Goal: Task Accomplishment & Management: Use online tool/utility

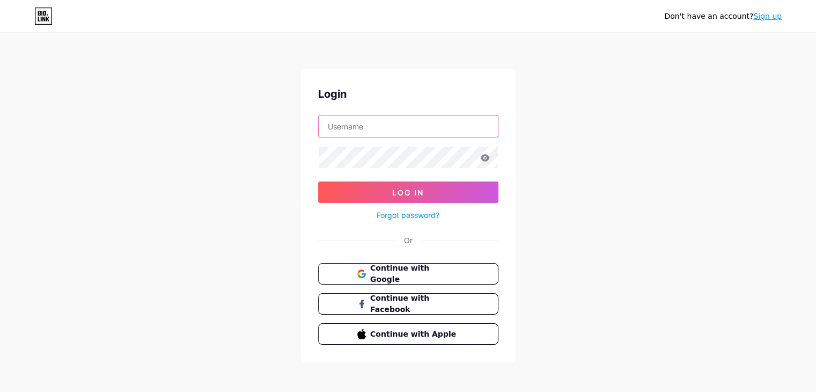
drag, startPoint x: 0, startPoint y: 0, endPoint x: 389, endPoint y: 127, distance: 409.6
click at [389, 127] on input "text" at bounding box center [408, 125] width 179 height 21
type input "eina1980"
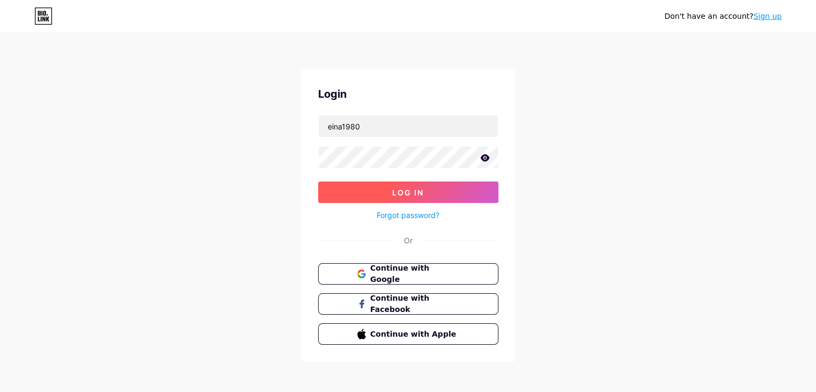
click at [404, 194] on span "Log In" at bounding box center [408, 192] width 32 height 9
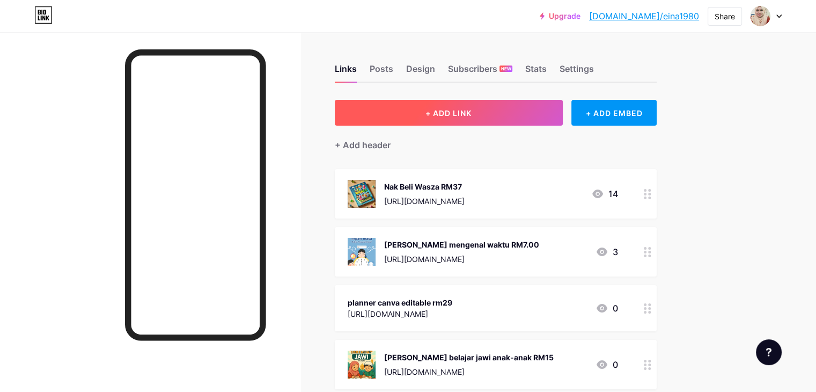
click at [494, 117] on button "+ ADD LINK" at bounding box center [449, 113] width 228 height 26
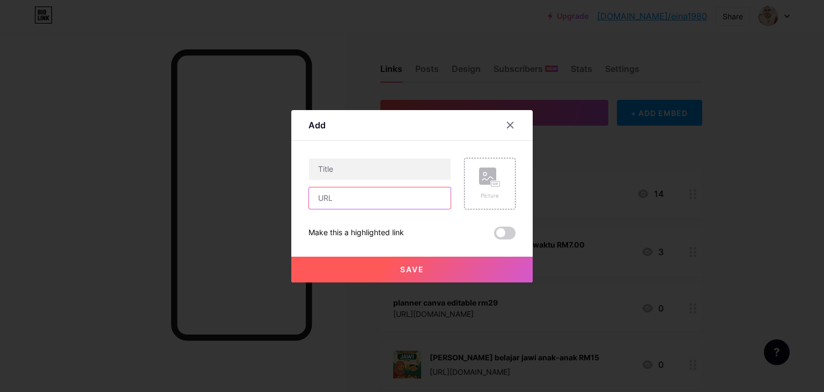
click at [350, 204] on input "text" at bounding box center [380, 197] width 142 height 21
paste input "[URL][DOMAIN_NAME]"
type input "[URL][DOMAIN_NAME]"
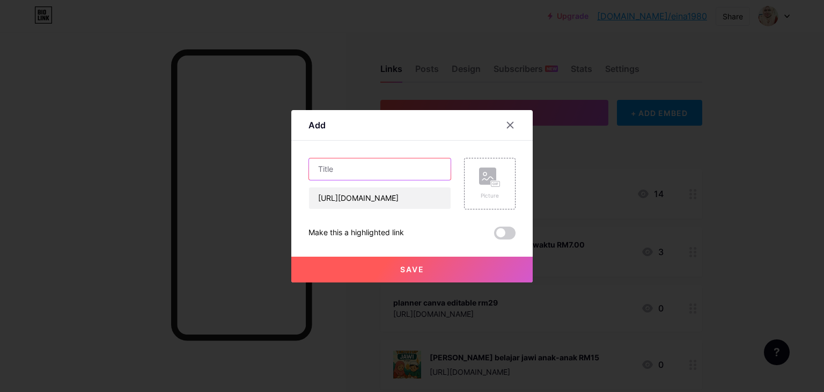
click at [357, 173] on input "text" at bounding box center [380, 168] width 142 height 21
type input "M"
click at [357, 173] on input "text" at bounding box center [380, 168] width 142 height 21
type input "[PERSON_NAME] belajar Matematik RM6"
click at [491, 179] on rect at bounding box center [487, 175] width 17 height 17
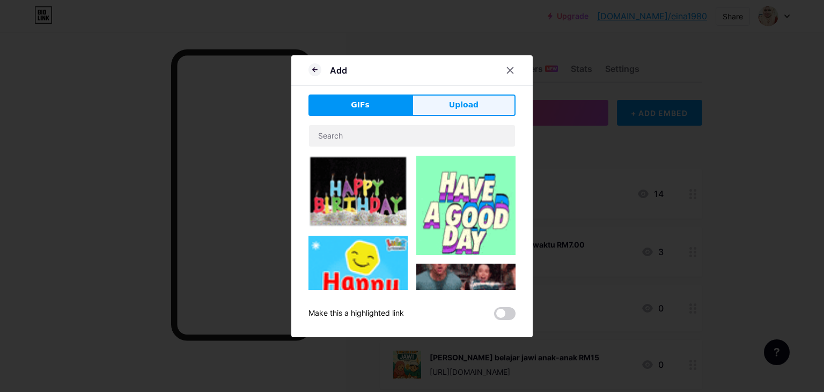
click at [440, 99] on button "Upload" at bounding box center [464, 104] width 104 height 21
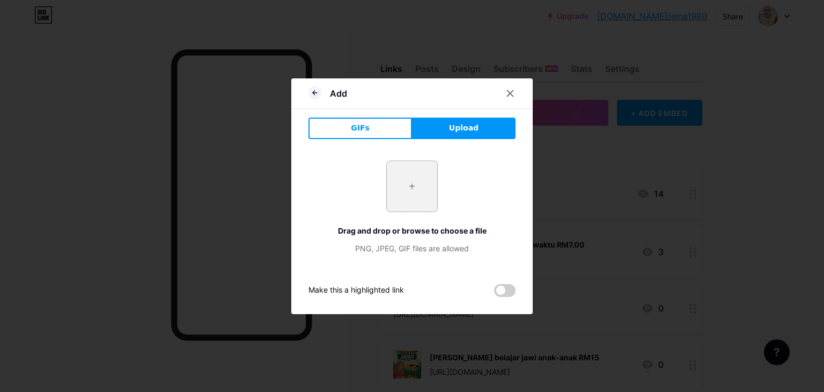
click at [423, 172] on input "file" at bounding box center [412, 186] width 50 height 50
type input "C:\fakepath\muka depan math.jpg"
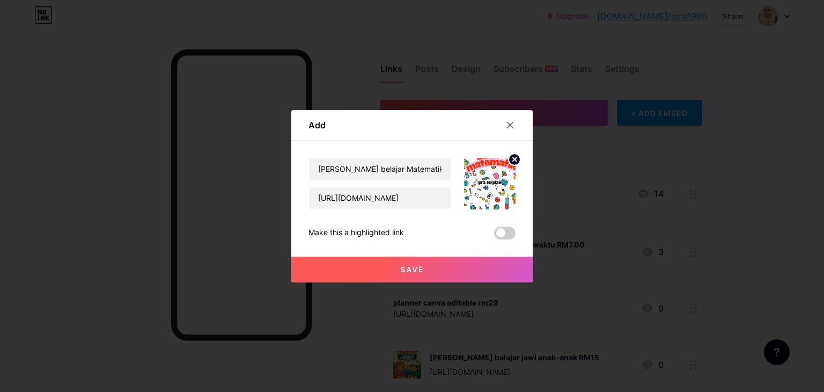
click at [435, 275] on button "Save" at bounding box center [411, 269] width 241 height 26
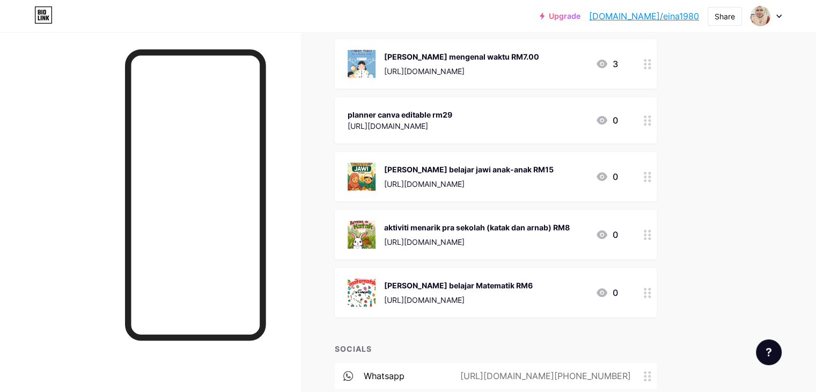
scroll to position [195, 0]
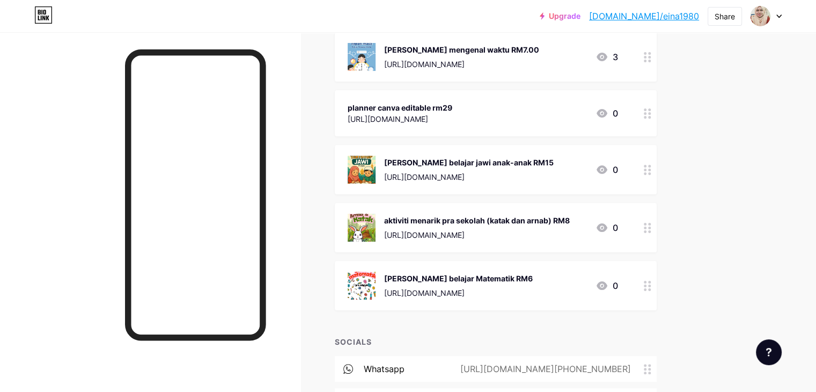
click at [777, 18] on icon at bounding box center [778, 16] width 5 height 4
click at [669, 147] on li "Logout" at bounding box center [714, 150] width 133 height 29
